Goal: Navigation & Orientation: Find specific page/section

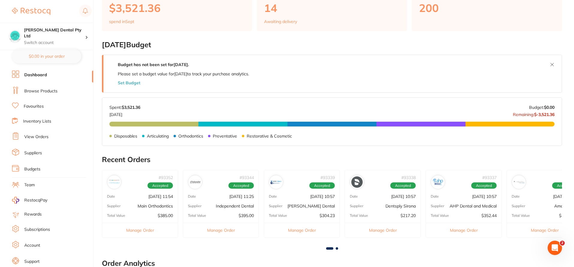
scroll to position [90, 0]
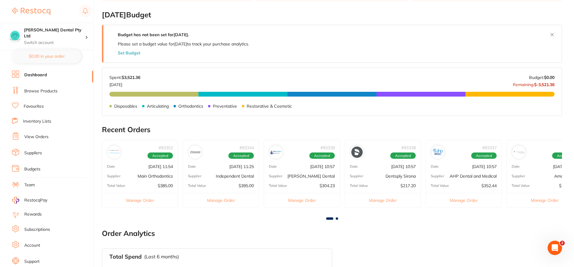
click at [530, 175] on div "Supplier Amalgadent" at bounding box center [543, 176] width 75 height 5
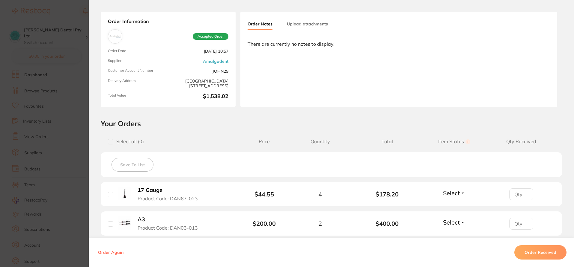
scroll to position [0, 0]
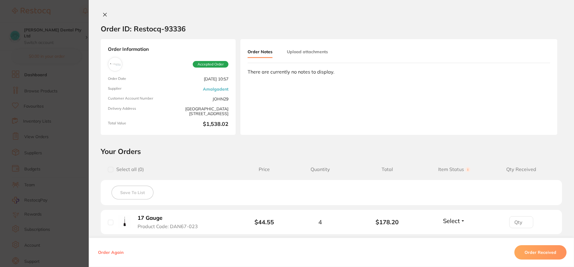
click at [104, 13] on icon at bounding box center [104, 14] width 5 height 5
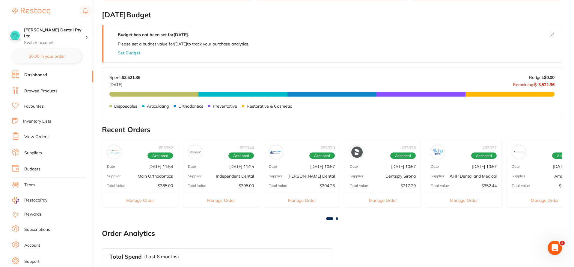
click at [383, 176] on div "Supplier Dentsply Sirona" at bounding box center [382, 176] width 75 height 5
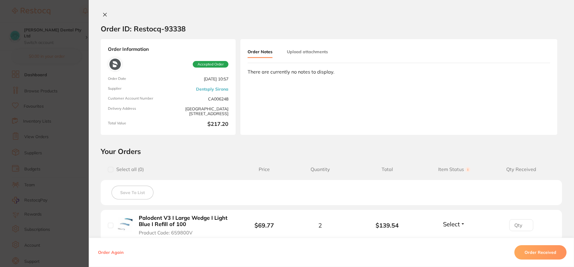
drag, startPoint x: 104, startPoint y: 13, endPoint x: 108, endPoint y: 18, distance: 6.4
click at [104, 13] on icon at bounding box center [104, 14] width 5 height 5
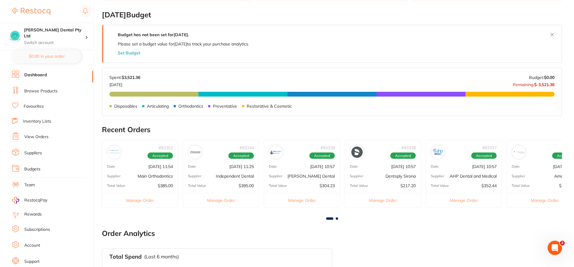
click at [222, 170] on div "# 93344 Accepted Date [DATE] 11:25 Supplier Independent Dental Total Value $395…" at bounding box center [221, 174] width 76 height 68
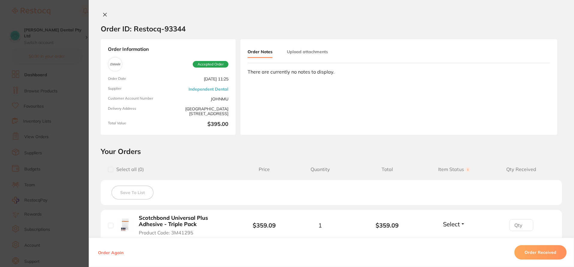
click at [103, 16] on icon at bounding box center [104, 14] width 3 height 3
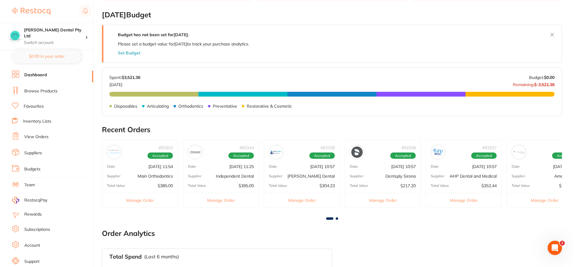
click at [157, 179] on p "Main Orthodontics" at bounding box center [154, 176] width 35 height 5
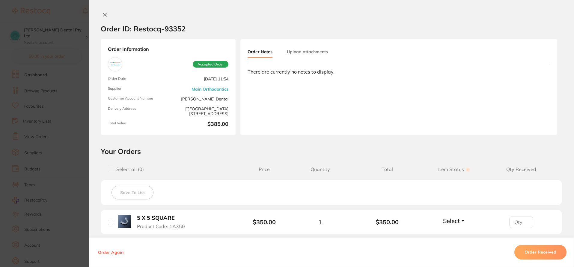
click at [104, 17] on button at bounding box center [105, 15] width 8 height 6
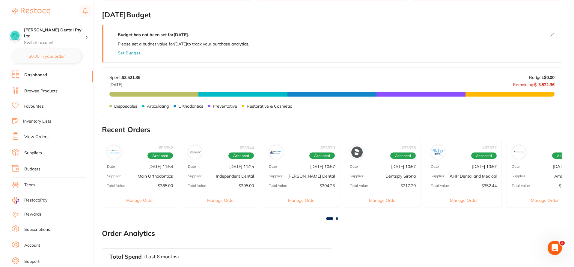
click at [337, 218] on span at bounding box center [336, 219] width 2 height 2
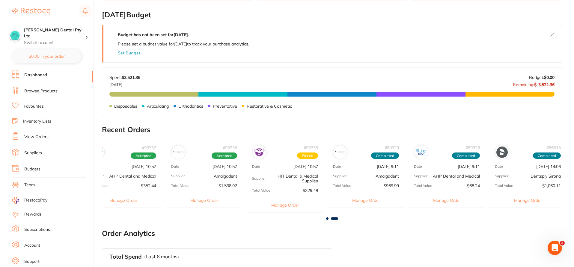
scroll to position [0, 344]
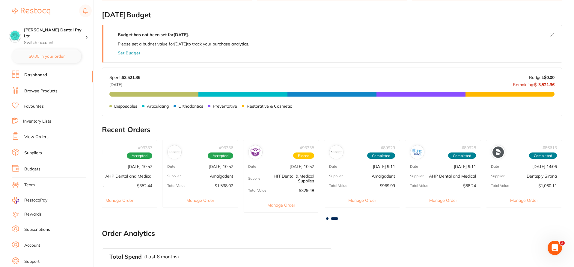
click at [203, 181] on div "# 93336 Accepted Date [DATE] 10:57 Supplier Amalgadent Total Value $1,538.02 Ma…" at bounding box center [200, 174] width 76 height 68
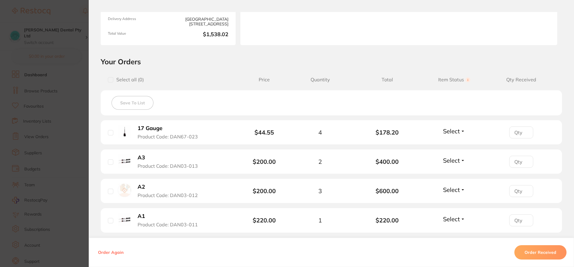
scroll to position [0, 0]
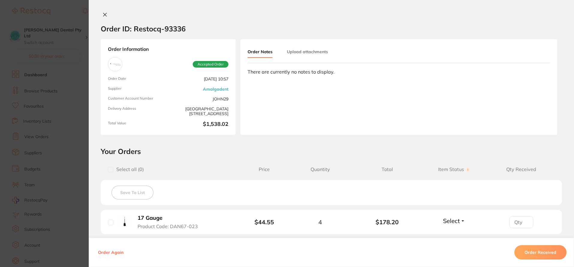
click at [104, 17] on button at bounding box center [105, 15] width 8 height 6
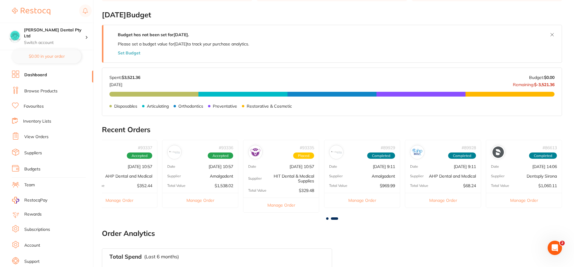
click at [281, 180] on p "HIT Dental & Medical Supplies" at bounding box center [287, 179] width 52 height 10
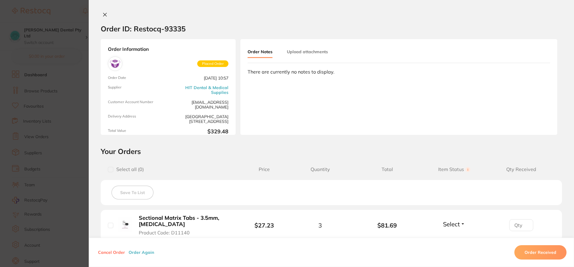
click at [104, 15] on icon at bounding box center [104, 14] width 5 height 5
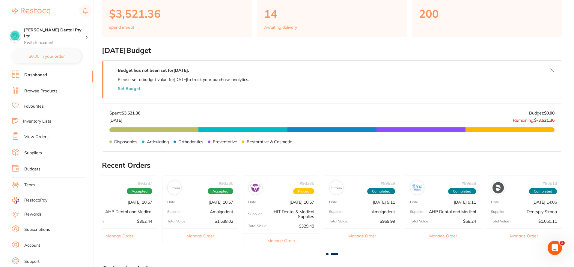
scroll to position [2, 0]
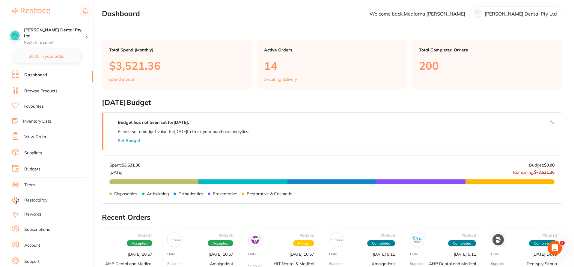
click at [216, 23] on main "Dashboard Welcome back, [PERSON_NAME] Dental Pty Ltd Total Spend (Monthly) $3,5…" at bounding box center [338, 237] width 472 height 479
click at [38, 96] on ul "Dashboard Browse Products Favourites Inventory Lists View Orders Suppliers Budg…" at bounding box center [52, 174] width 81 height 207
click at [38, 93] on link "Browse Products" at bounding box center [40, 91] width 33 height 6
